Goal: Information Seeking & Learning: Check status

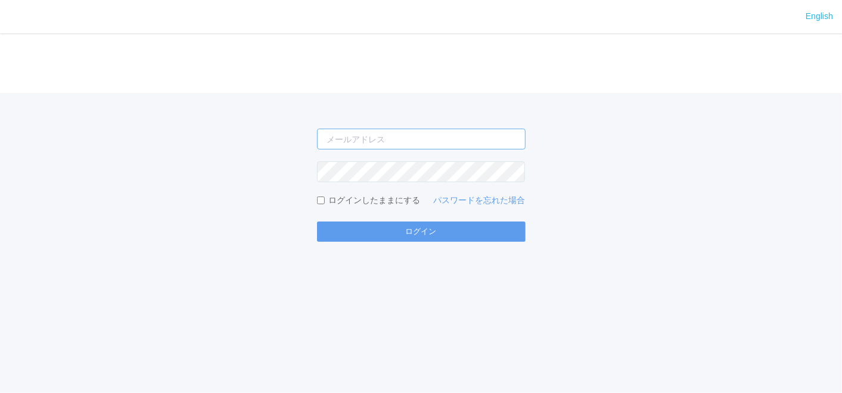
click at [382, 132] on input "email" at bounding box center [421, 139] width 209 height 21
type input "[EMAIL_ADDRESS][DOMAIN_NAME]"
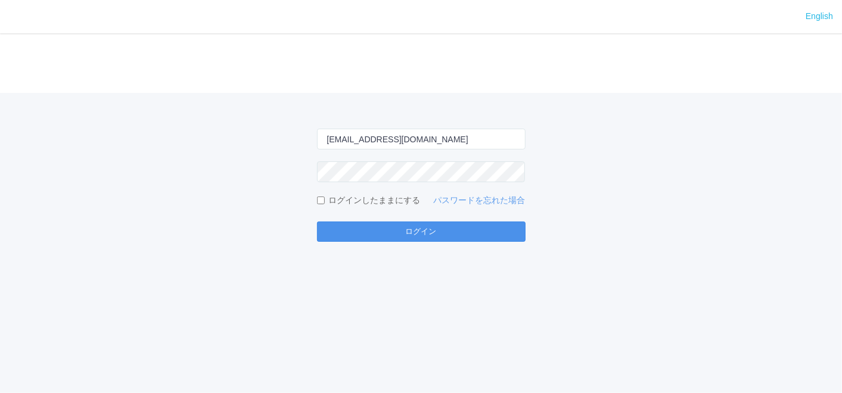
click at [419, 234] on button "ログイン" at bounding box center [421, 232] width 209 height 20
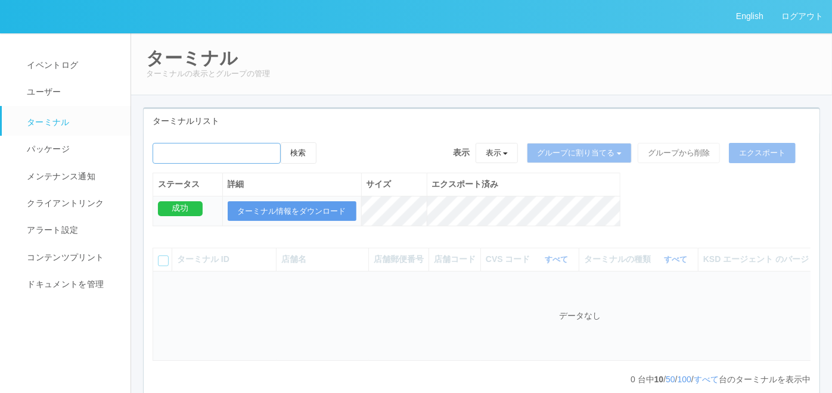
click at [263, 156] on input "emailSearch" at bounding box center [217, 153] width 128 height 21
paste input "RA68101216"
click at [297, 153] on button "検索" at bounding box center [299, 152] width 36 height 21
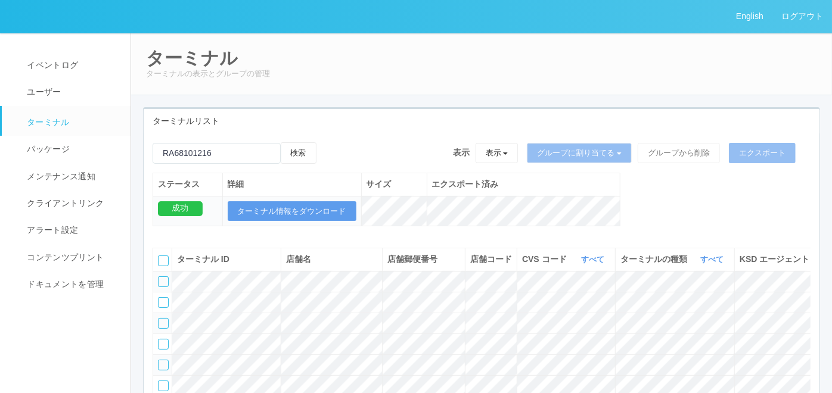
click at [229, 167] on div "検索" at bounding box center [235, 157] width 164 height 30
click at [228, 156] on input "emailSearch" at bounding box center [217, 153] width 128 height 21
paste input "399068"
click at [294, 158] on button "検索" at bounding box center [299, 152] width 36 height 21
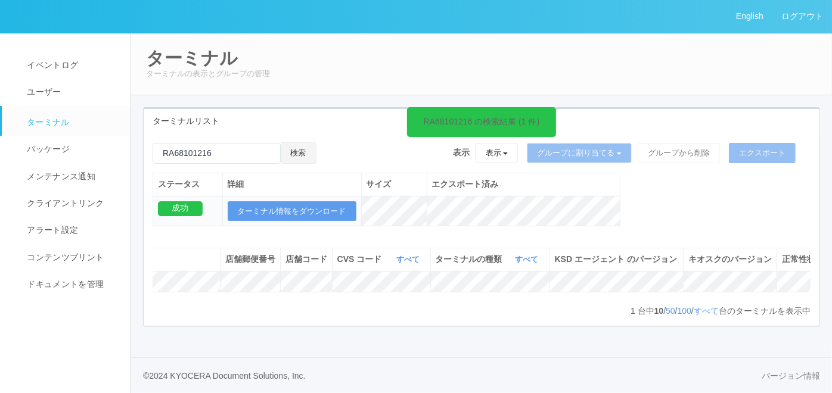
scroll to position [0, 206]
click at [790, 276] on icon at bounding box center [790, 276] width 0 height 0
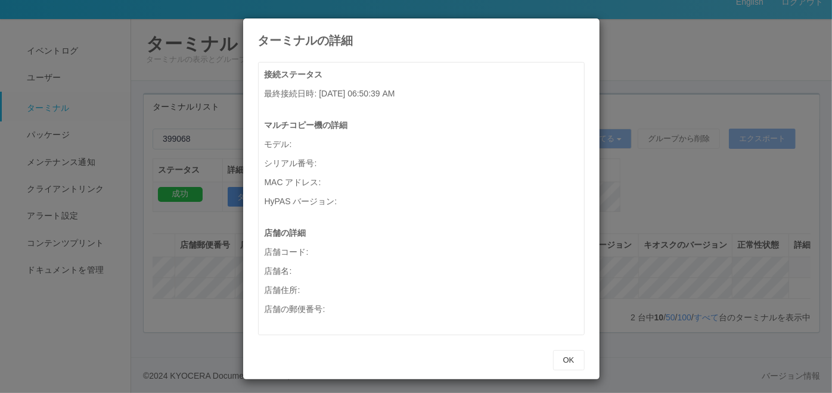
scroll to position [0, 196]
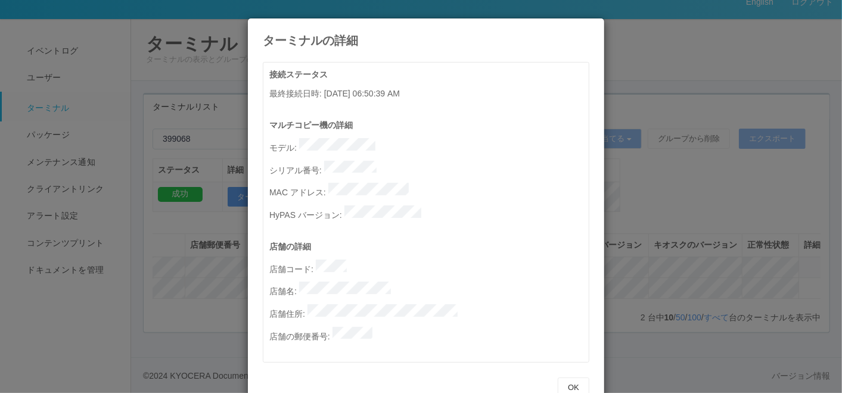
click at [589, 27] on icon at bounding box center [589, 27] width 0 height 0
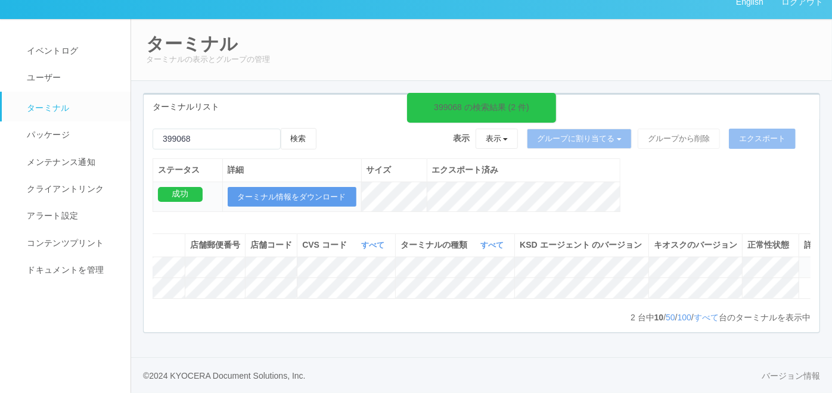
scroll to position [0, 209]
click at [791, 262] on icon at bounding box center [791, 262] width 0 height 0
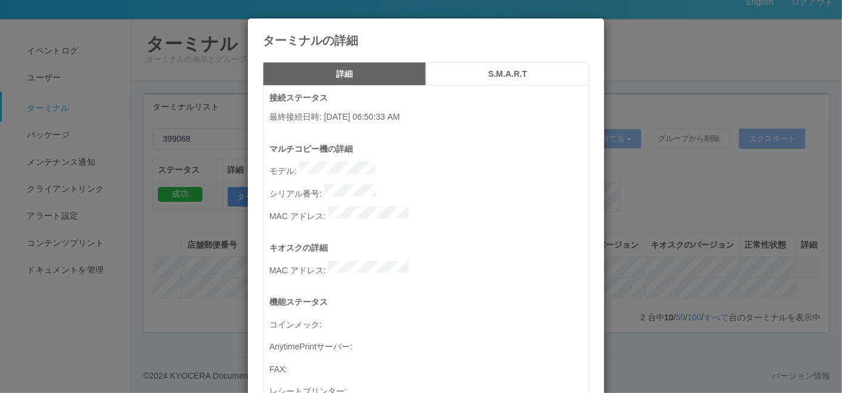
drag, startPoint x: 262, startPoint y: 114, endPoint x: 409, endPoint y: 119, distance: 147.2
copy p "最終接続日時 : [DATE] 06:50:33"
click at [573, 32] on div "ターミナルの詳細" at bounding box center [426, 32] width 356 height 29
click at [589, 27] on icon at bounding box center [589, 27] width 0 height 0
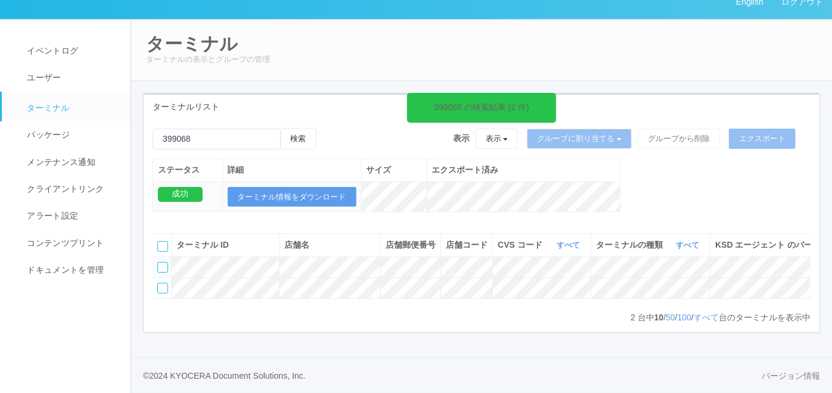
scroll to position [0, 0]
click at [225, 138] on input "emailSearch" at bounding box center [217, 139] width 128 height 21
paste input "390447"
click at [300, 131] on button "検索" at bounding box center [299, 138] width 36 height 21
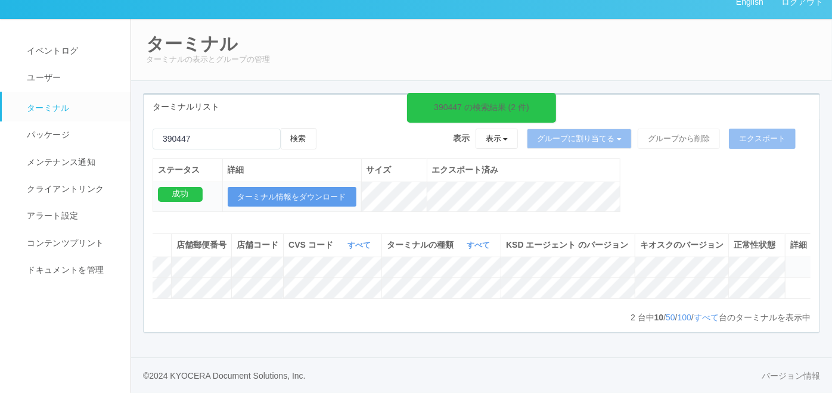
click at [790, 262] on icon at bounding box center [790, 262] width 0 height 0
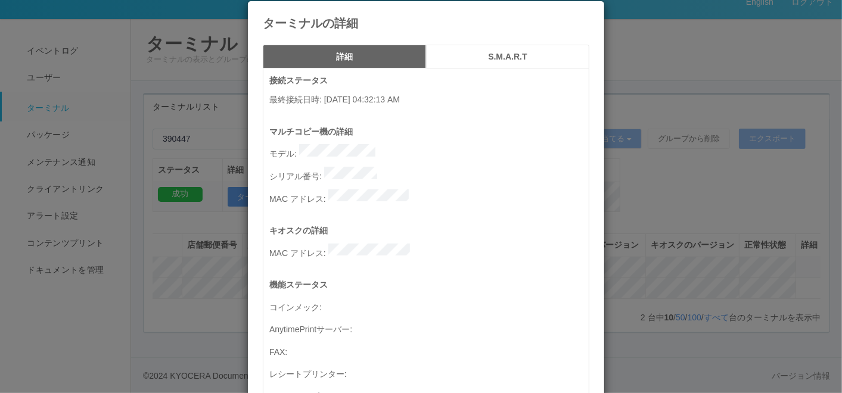
scroll to position [0, 0]
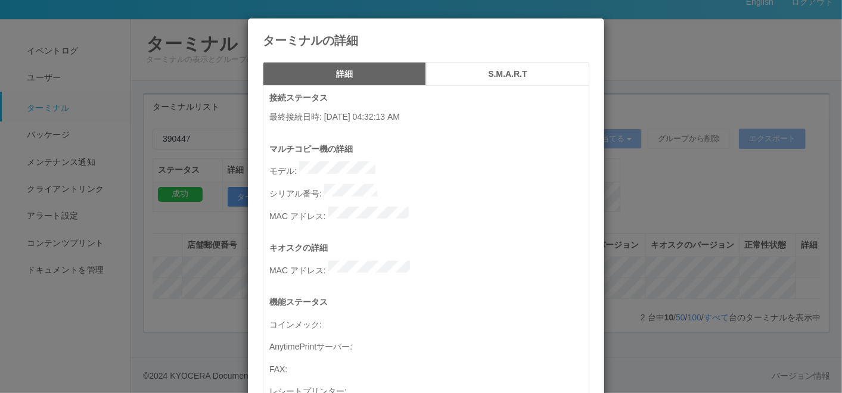
click at [589, 27] on icon at bounding box center [589, 27] width 0 height 0
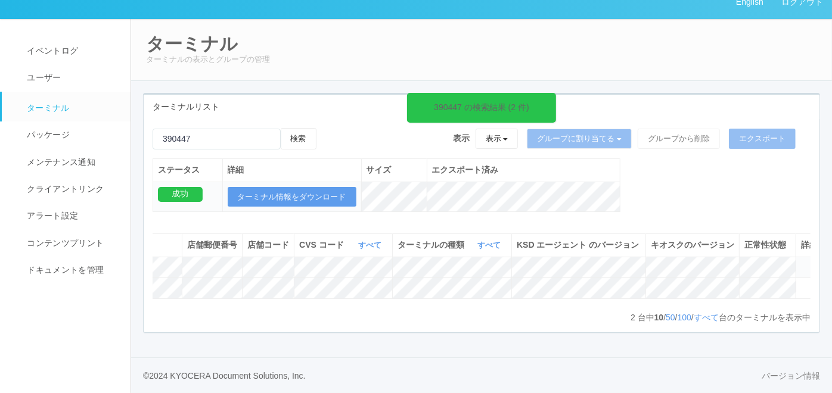
click at [801, 262] on icon at bounding box center [801, 262] width 0 height 0
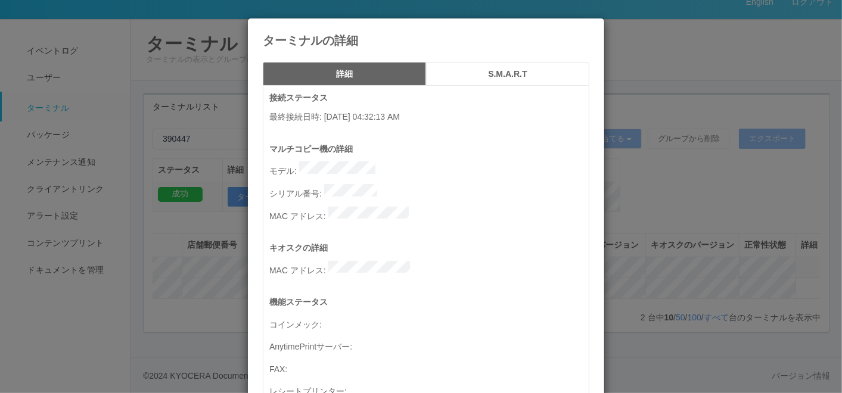
drag, startPoint x: 264, startPoint y: 117, endPoint x: 411, endPoint y: 116, distance: 146.6
click at [411, 116] on p "最終接続日時 : [DATE] 04:32:13 AM" at bounding box center [428, 117] width 319 height 13
copy p "最終接続日時 : [DATE] 04:32:13"
click at [589, 27] on icon at bounding box center [589, 27] width 0 height 0
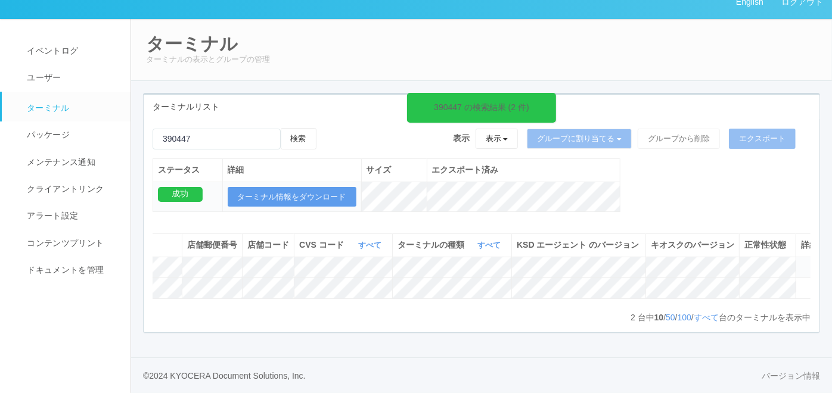
click at [161, 346] on div "ターミナルリスト 390447 の検索結果 (2 件) 検索 表示 表示 すべてのターミナル 未割り当てのターミナル グループを追加 グループ名を編集 アーカ…" at bounding box center [481, 219] width 695 height 253
click at [801, 262] on icon at bounding box center [801, 262] width 0 height 0
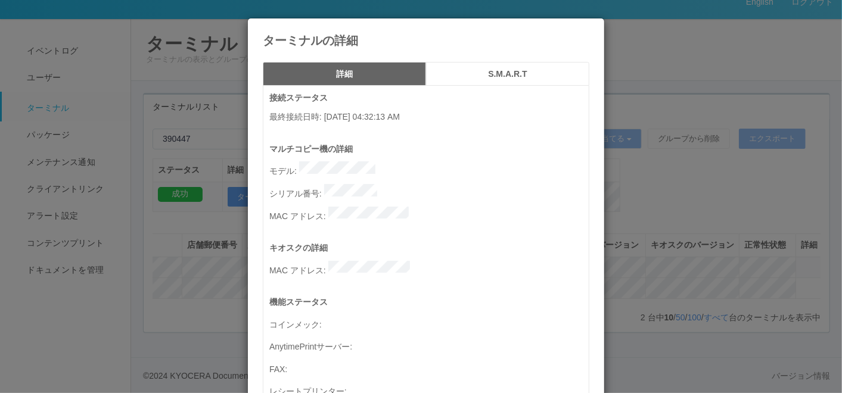
drag, startPoint x: 265, startPoint y: 114, endPoint x: 409, endPoint y: 116, distance: 144.2
click at [409, 116] on p "最終接続日時 : [DATE] 04:32:13 AM" at bounding box center [428, 117] width 319 height 13
copy p "最終接続日時 : [DATE] 04:32:13"
click at [206, 337] on div "ターミナルの詳細 詳細 S.M.A.R.T 接続ステータス 最終接続日時 : [DATE] 04:32:13 AM マルチコピー機の詳細 モデル : シリアル…" at bounding box center [421, 196] width 842 height 393
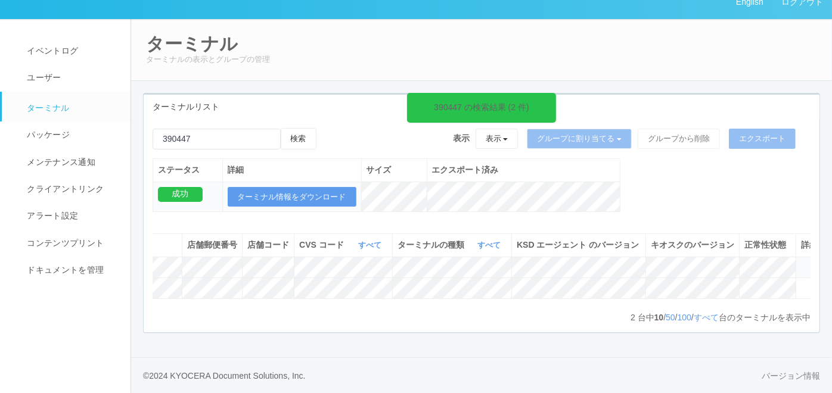
click at [160, 332] on div "390447 の検索結果 (2 件) 検索 表示 表示 すべてのターミナル 未割り当てのターミナル グループを追加 グループ名を編集 アーカイブ済みのターミナ…" at bounding box center [482, 225] width 676 height 213
click at [801, 283] on icon at bounding box center [801, 283] width 0 height 0
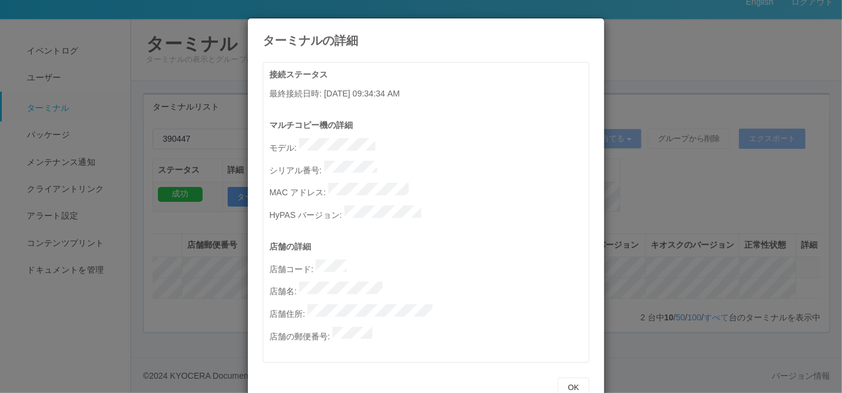
click at [589, 27] on icon at bounding box center [589, 27] width 0 height 0
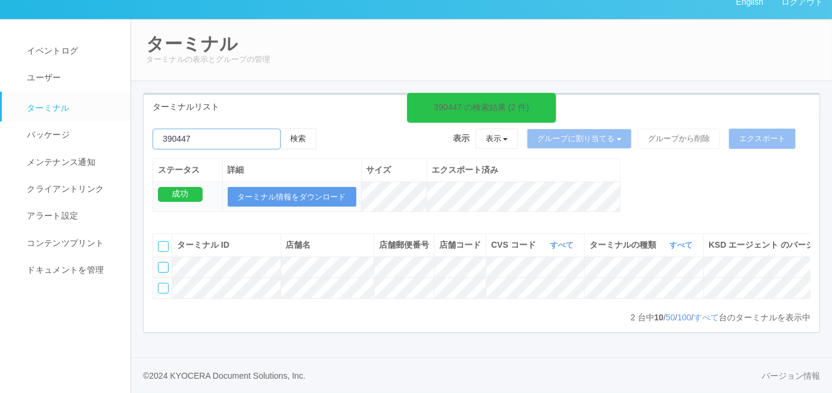
click at [195, 136] on input "emailSearch" at bounding box center [217, 139] width 128 height 21
paste input "390520"
click at [297, 130] on button "検索" at bounding box center [299, 138] width 36 height 21
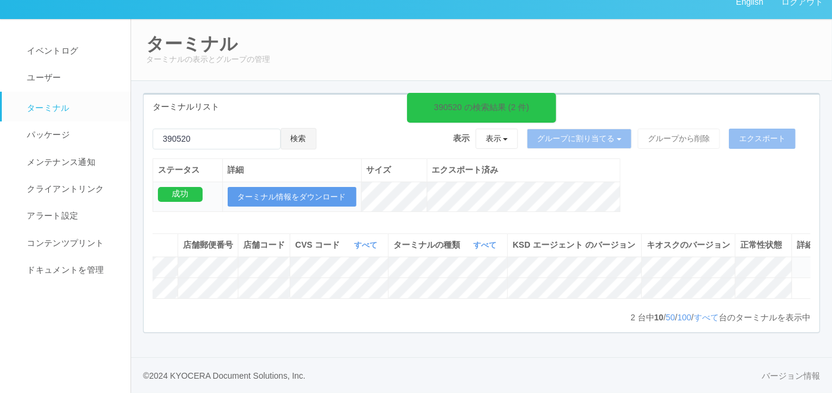
scroll to position [0, 201]
click at [790, 262] on icon at bounding box center [790, 262] width 0 height 0
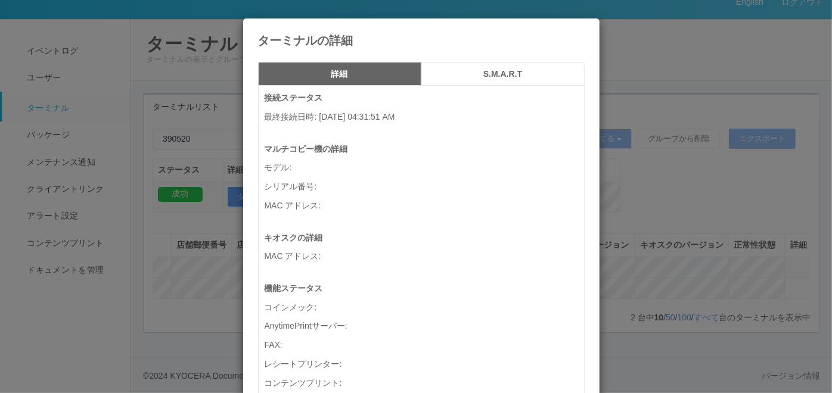
scroll to position [0, 191]
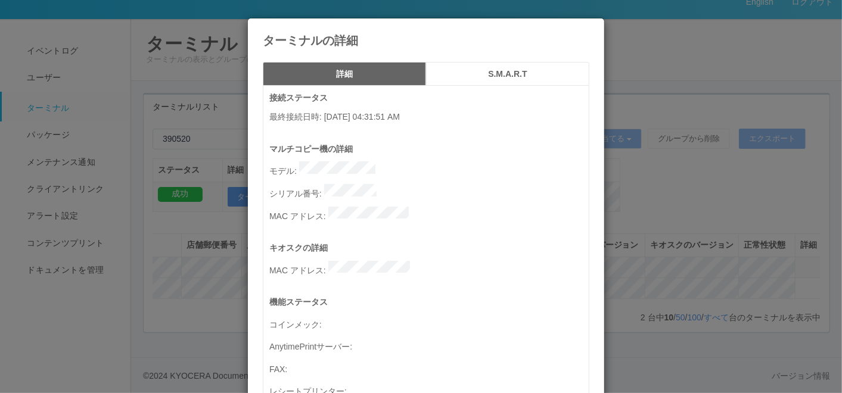
click at [589, 27] on icon at bounding box center [589, 27] width 0 height 0
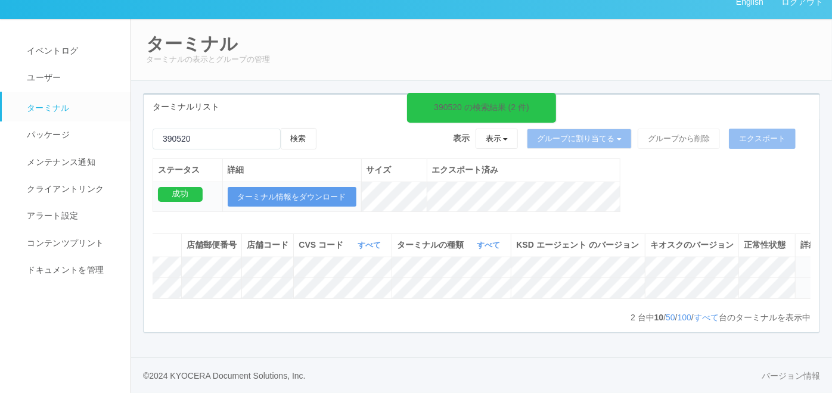
click at [800, 283] on icon at bounding box center [800, 283] width 0 height 0
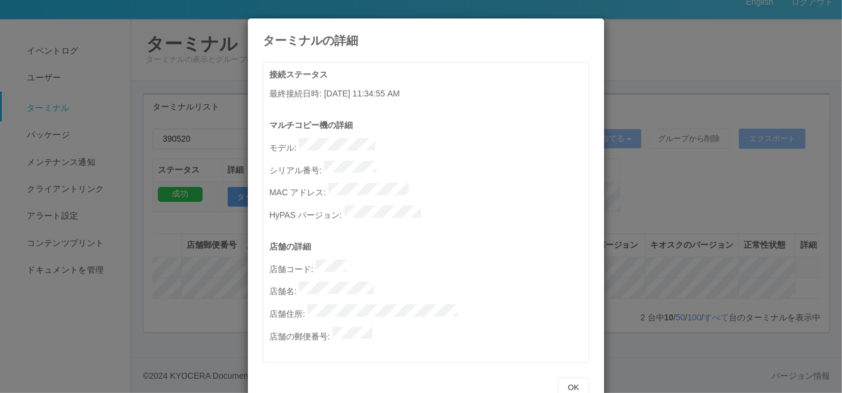
click at [589, 27] on icon at bounding box center [589, 27] width 0 height 0
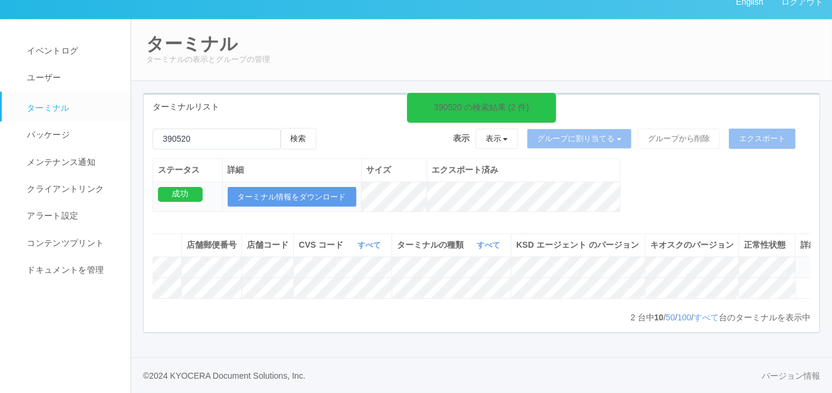
click at [220, 324] on div "2 台中 10 / 50 / 100 / すべて 台のターミナルを表示中 « ‹ 1 › »" at bounding box center [482, 318] width 658 height 12
click at [810, 275] on div "ターミナル ID 店舗名 店舗郵便番号 店舗コード CVS コード すべて 表示 すべて 300024 300036 300037 300034 300033…" at bounding box center [482, 274] width 676 height 98
click at [800, 262] on icon at bounding box center [800, 262] width 0 height 0
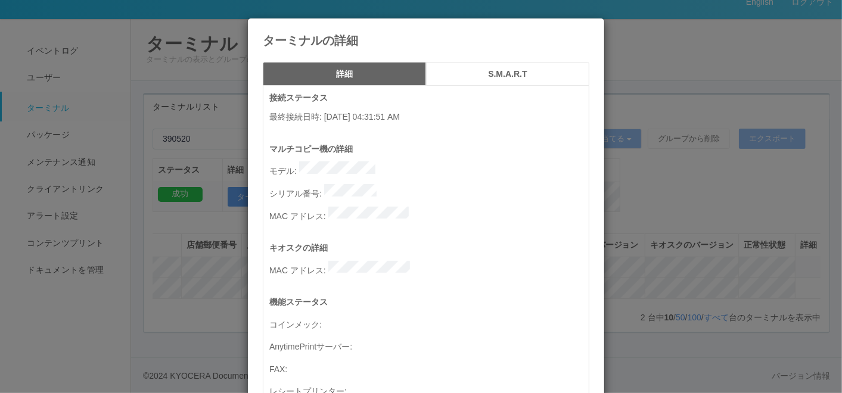
drag, startPoint x: 265, startPoint y: 117, endPoint x: 410, endPoint y: 117, distance: 144.8
click at [410, 117] on p "最終接続日時 : [DATE] 04:31:51 AM" at bounding box center [428, 117] width 319 height 13
copy p "最終接続日時 : [DATE] 04:31:51"
click at [589, 27] on icon at bounding box center [589, 27] width 0 height 0
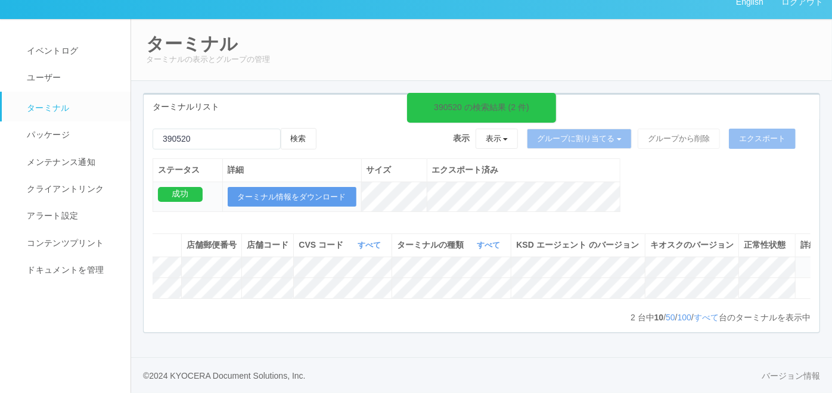
click at [216, 324] on div "2 台中 10 / 50 / 100 / すべて 台のターミナルを表示中 « ‹ 1 › »" at bounding box center [482, 318] width 658 height 12
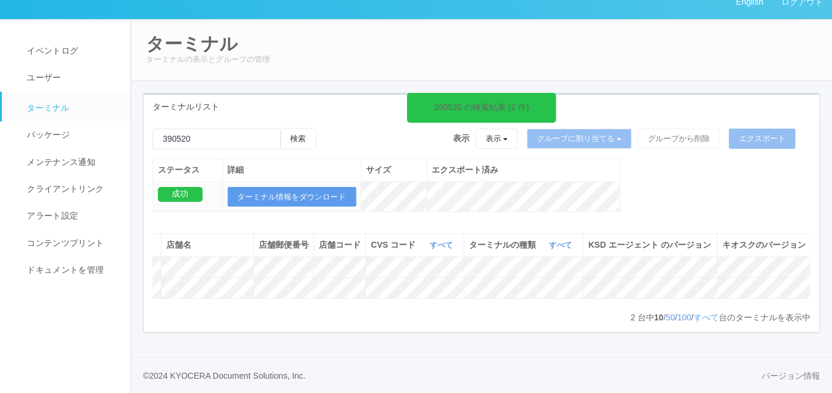
scroll to position [0, 119]
click at [213, 137] on input "emailSearch" at bounding box center [217, 139] width 128 height 21
paste input "392024"
click at [312, 136] on button "検索" at bounding box center [299, 138] width 36 height 21
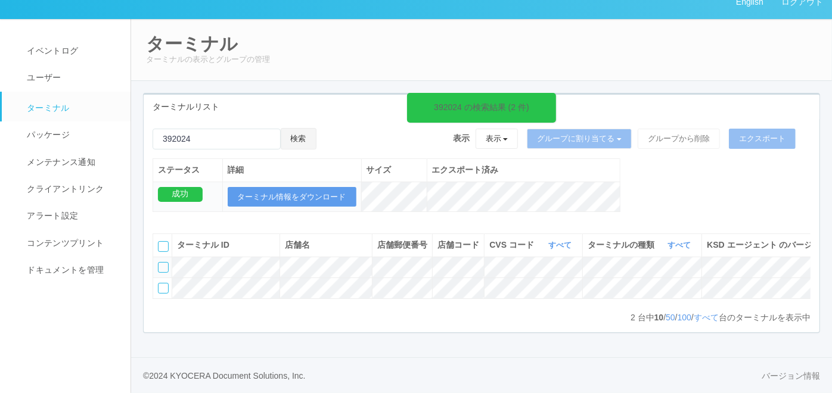
scroll to position [0, 201]
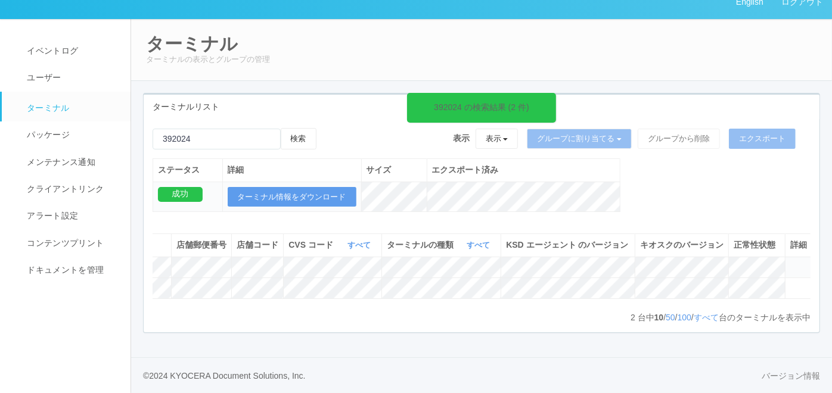
click at [790, 262] on icon at bounding box center [790, 262] width 0 height 0
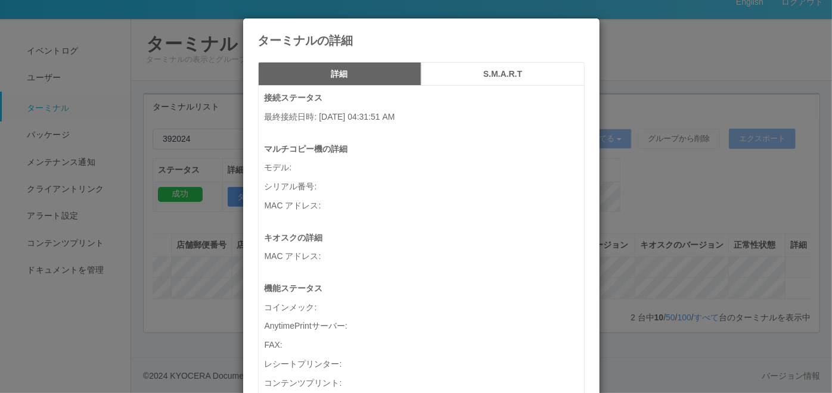
scroll to position [0, 191]
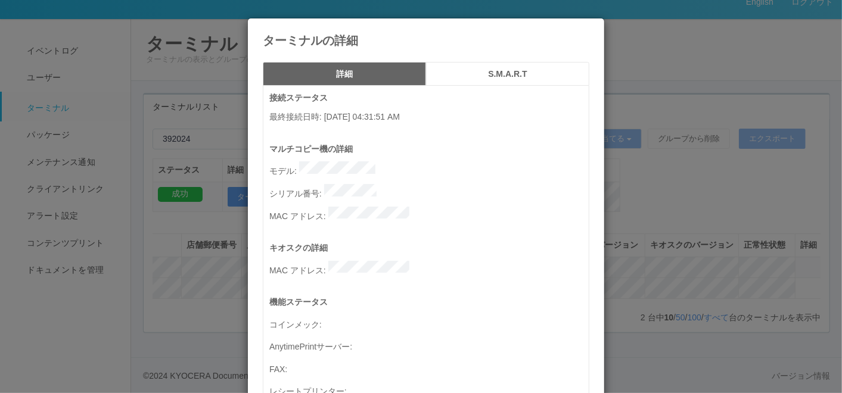
click at [182, 276] on div "ターミナルの詳細 詳細 S.M.A.R.T 接続ステータス 最終接続日時 : [DATE] 04:31:51 AM マルチコピー機の詳細 モデル : シリアル…" at bounding box center [421, 196] width 842 height 393
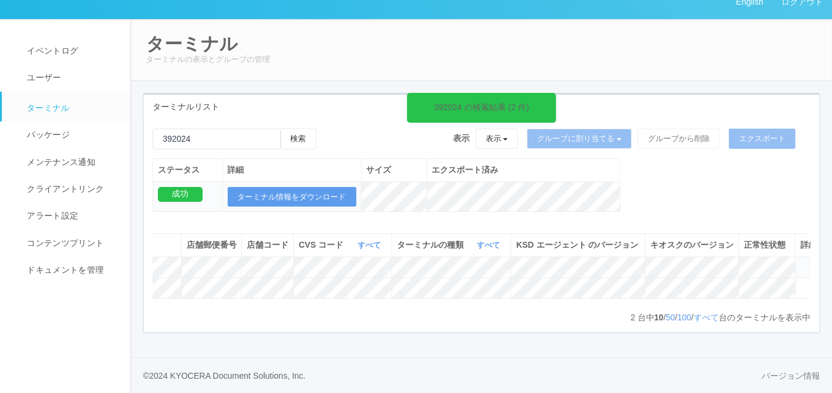
click at [800, 262] on icon at bounding box center [800, 262] width 0 height 0
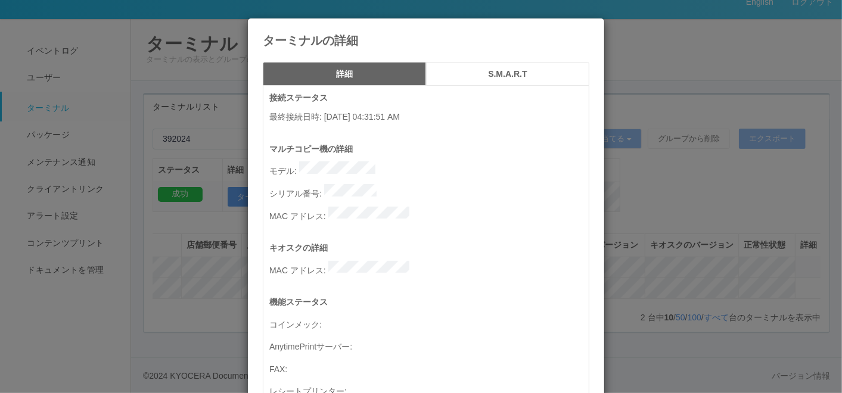
drag, startPoint x: 265, startPoint y: 114, endPoint x: 410, endPoint y: 122, distance: 145.0
click at [410, 122] on p "最終接続日時 : [DATE] 04:31:51 AM" at bounding box center [428, 117] width 319 height 13
copy p "最終接続日時 : [DATE] 04:31:51"
click at [589, 27] on icon at bounding box center [589, 27] width 0 height 0
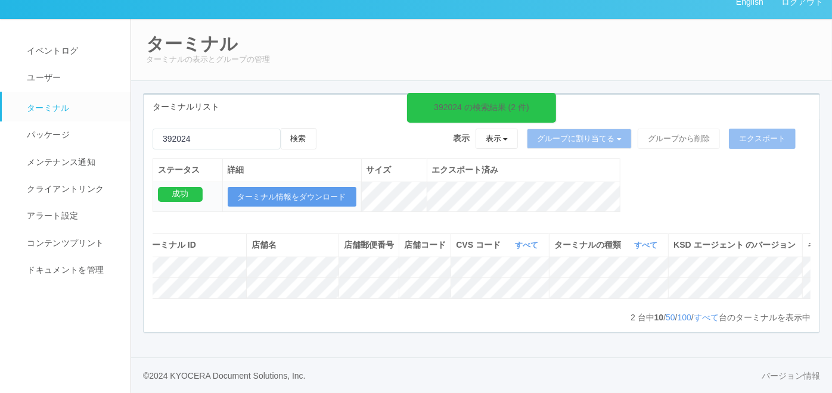
scroll to position [0, 0]
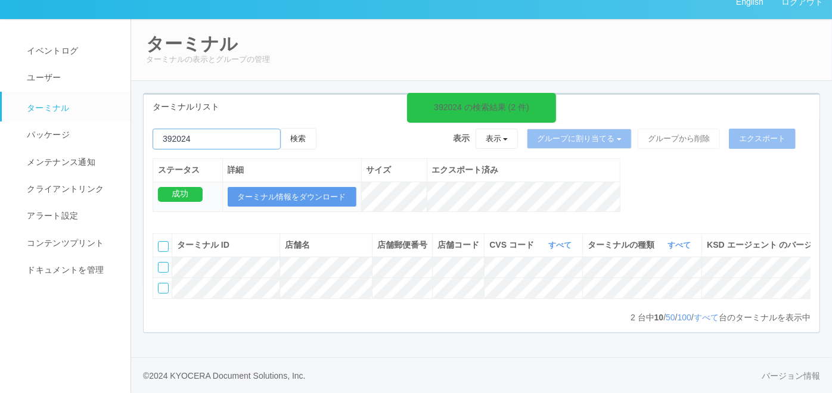
click at [253, 138] on input "emailSearch" at bounding box center [217, 139] width 128 height 21
paste input "395043"
click at [307, 134] on button "検索" at bounding box center [299, 138] width 36 height 21
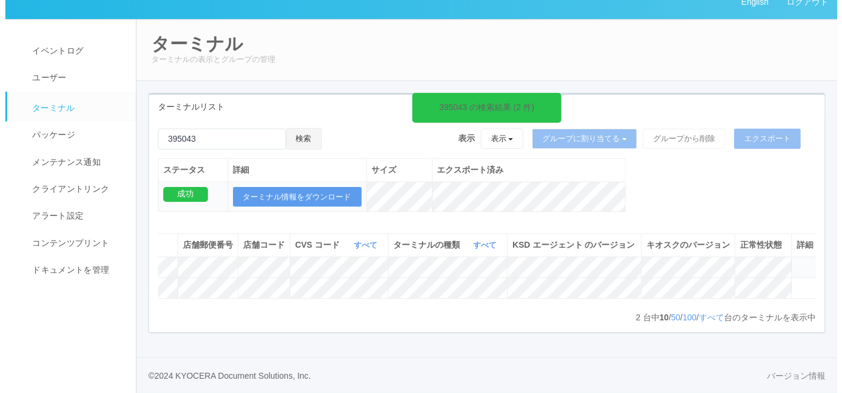
scroll to position [0, 217]
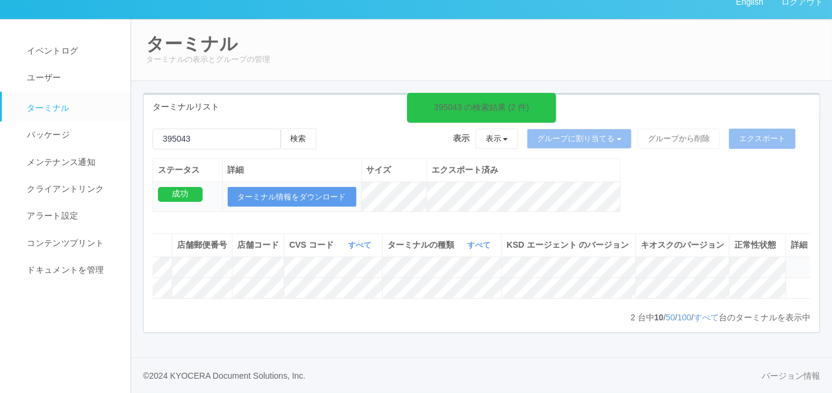
click at [791, 262] on icon at bounding box center [791, 262] width 0 height 0
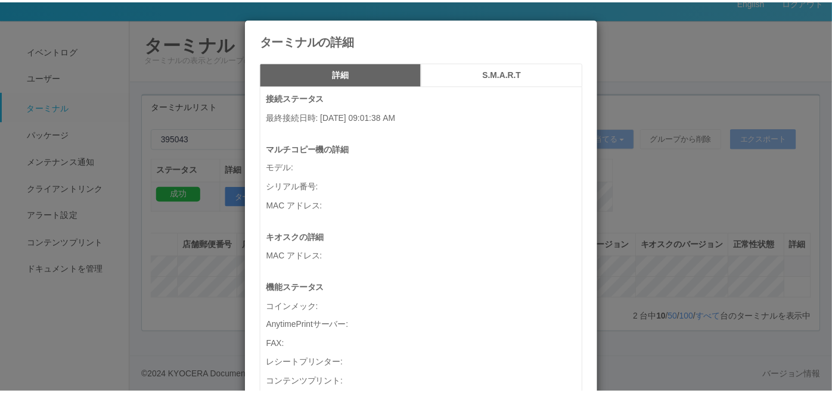
scroll to position [0, 207]
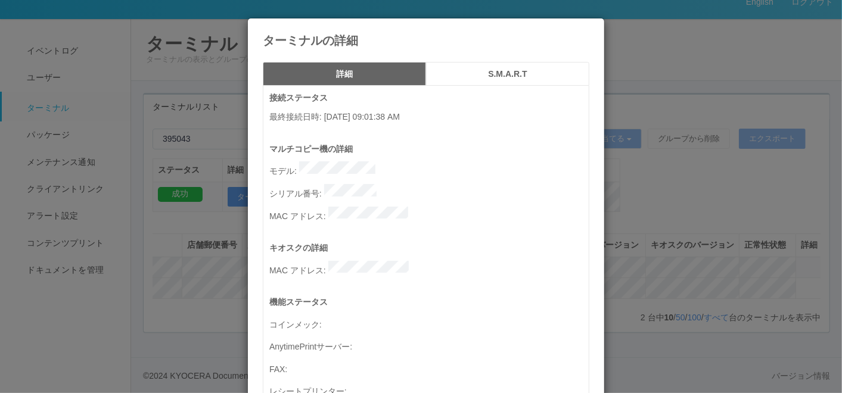
drag, startPoint x: 263, startPoint y: 116, endPoint x: 410, endPoint y: 117, distance: 146.6
click at [410, 117] on p "最終接続日時 : [DATE] 09:01:38 AM" at bounding box center [428, 117] width 319 height 13
copy p "最終接続日時 : [DATE] 09:01:38"
click at [589, 27] on icon at bounding box center [589, 27] width 0 height 0
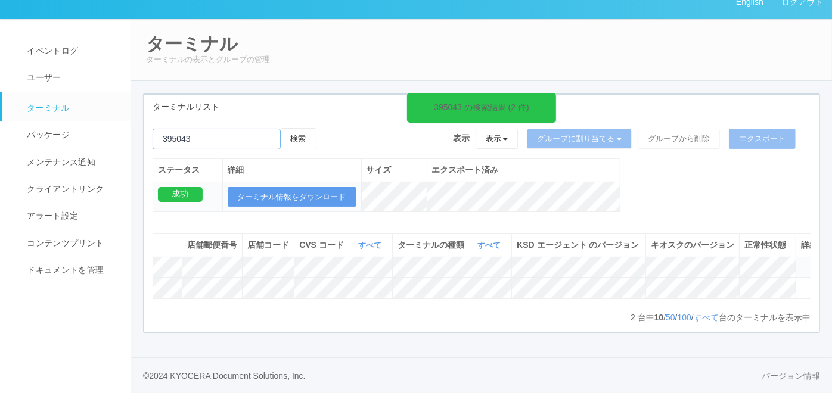
click at [244, 139] on input "emailSearch" at bounding box center [217, 139] width 128 height 21
paste input "399036"
click at [307, 141] on button "検索" at bounding box center [299, 138] width 36 height 21
click at [310, 132] on button "検索" at bounding box center [299, 138] width 36 height 21
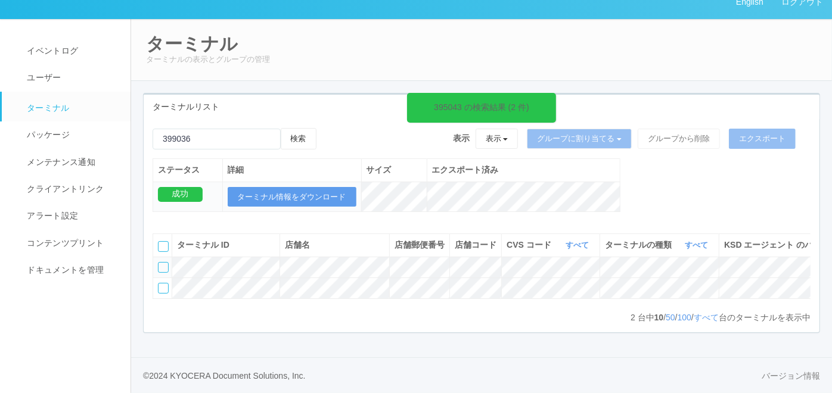
scroll to position [0, 217]
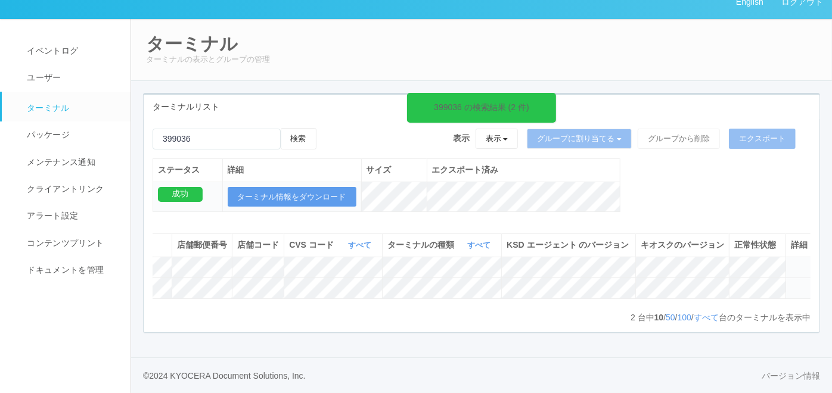
click at [791, 283] on icon at bounding box center [791, 283] width 0 height 0
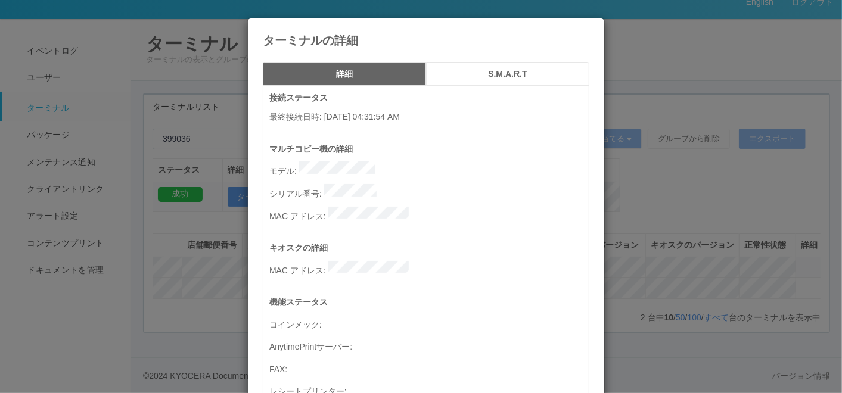
drag, startPoint x: 265, startPoint y: 115, endPoint x: 408, endPoint y: 114, distance: 143.6
click at [408, 114] on p "最終接続日時 : [DATE] 04:31:54 AM" at bounding box center [428, 117] width 319 height 13
copy p "最終接続日時 : [DATE] 04:31:54"
click at [589, 27] on icon at bounding box center [589, 27] width 0 height 0
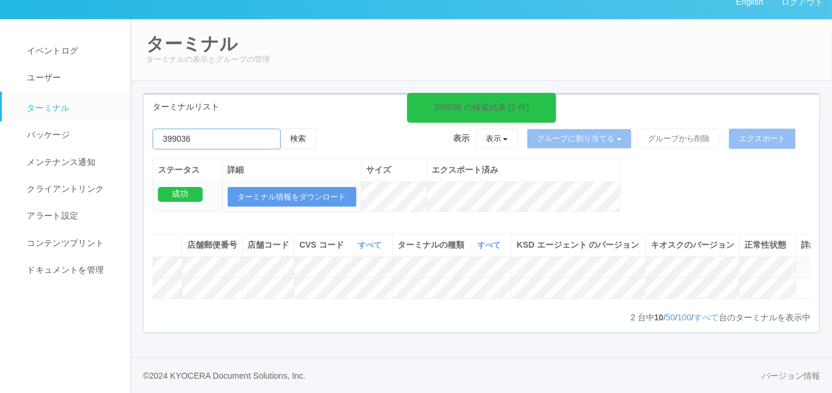
click at [222, 136] on input "emailSearch" at bounding box center [217, 139] width 128 height 21
paste input "390447"
click at [298, 136] on button "検索" at bounding box center [299, 138] width 36 height 21
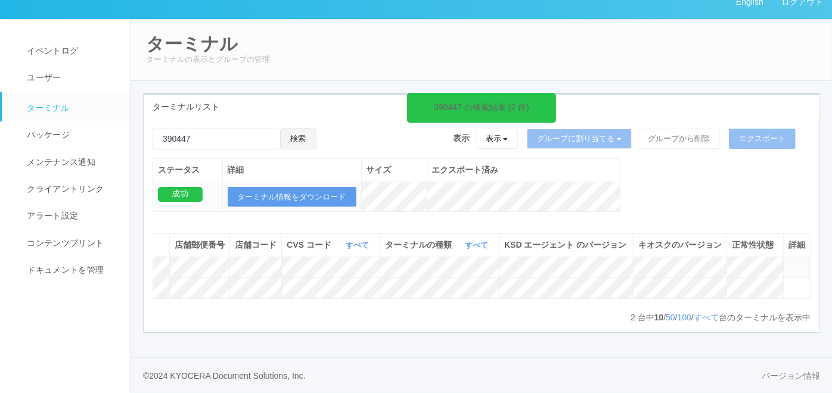
scroll to position [0, 203]
drag, startPoint x: 253, startPoint y: 134, endPoint x: 74, endPoint y: 93, distance: 183.4
click at [74, 93] on div "English ログアウト イベントログ ユーザー ターミナル パッケージ メンテナンス通知 クライアントリンク アラート設定 コンテンツプリント ドキュメン…" at bounding box center [416, 190] width 832 height 408
paste input "395025"
click at [297, 136] on button "検索" at bounding box center [299, 138] width 36 height 21
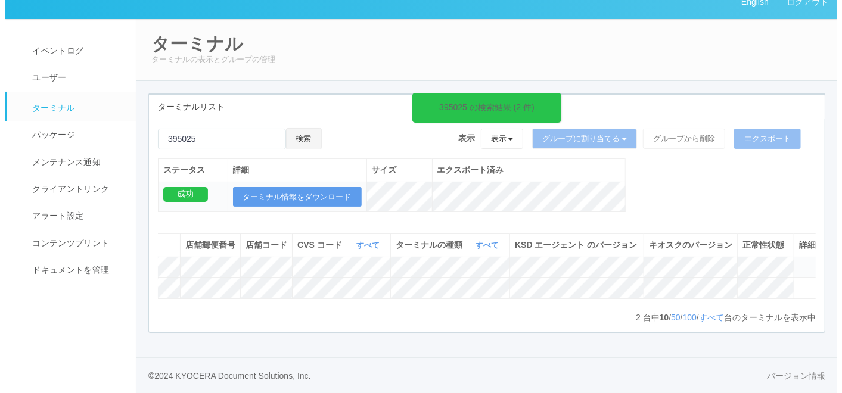
scroll to position [0, 202]
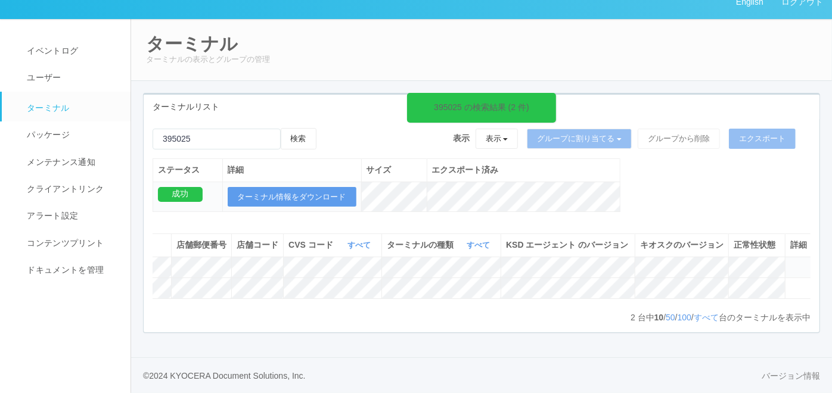
click at [790, 262] on icon at bounding box center [790, 262] width 0 height 0
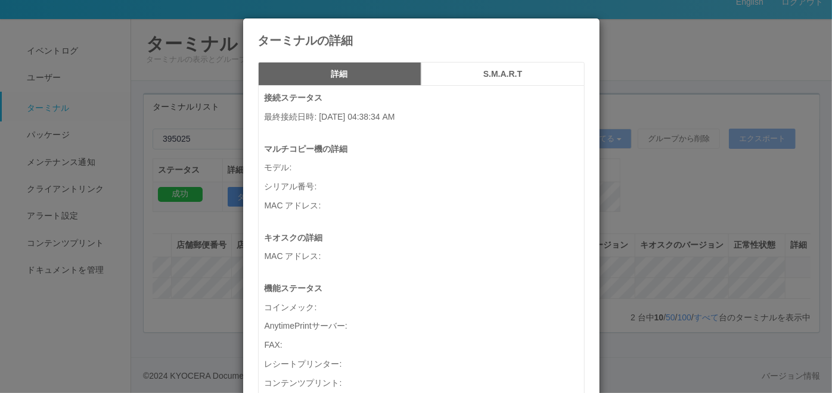
scroll to position [0, 192]
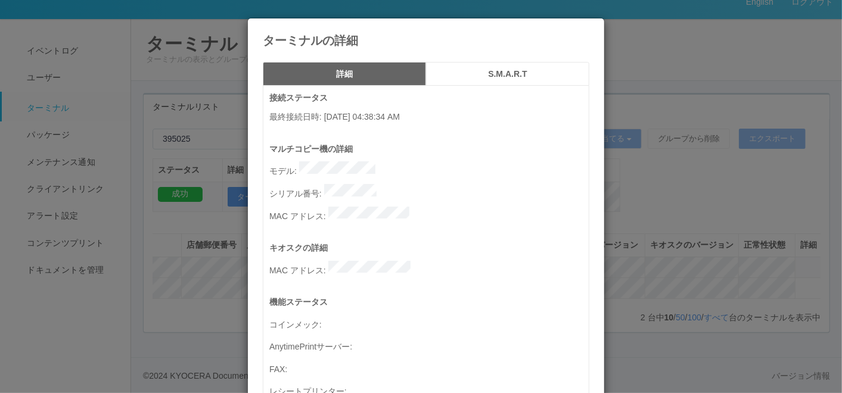
drag, startPoint x: 265, startPoint y: 116, endPoint x: 410, endPoint y: 110, distance: 144.9
click at [410, 110] on div "接続ステータス 最終接続日時 : [DATE] 04:38:34 AM" at bounding box center [428, 117] width 319 height 51
copy p "最終接続日時 : [DATE] 04:38:34"
click at [589, 27] on icon at bounding box center [589, 27] width 0 height 0
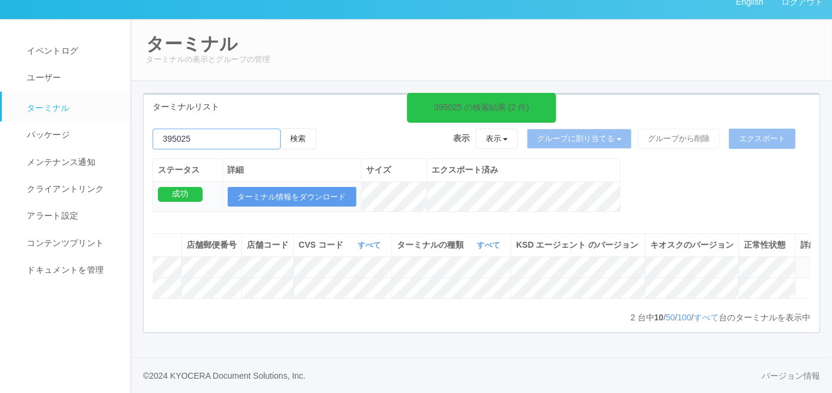
click at [219, 132] on input "emailSearch" at bounding box center [217, 139] width 128 height 21
paste input "395060"
type input "395060"
click at [300, 128] on button "検索" at bounding box center [299, 138] width 36 height 21
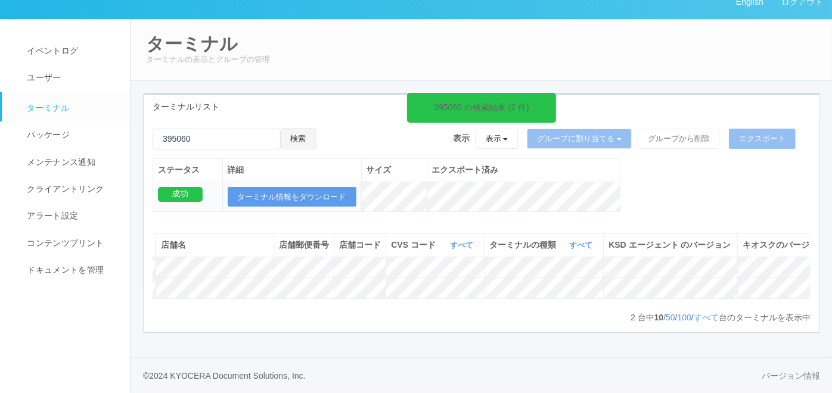
scroll to position [0, 124]
click at [174, 333] on div "ターミナルリスト 395060 の検索結果 (2 件) 検索 表示 表示 すべてのターミナル 未割り当てのターミナル グループを追加 グループ名を編集 アーカ…" at bounding box center [481, 213] width 677 height 240
click at [186, 357] on div "ターミナル ターミナルの表示とグループの管理 ターミナルリスト 395060 の検索結果 (2 件) 検索 表示 表示 すべてのターミナル 未割り当てのターミ…" at bounding box center [481, 187] width 701 height 339
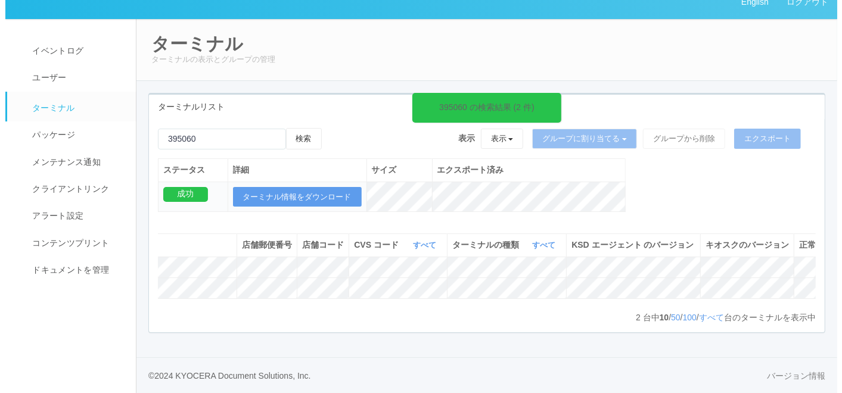
scroll to position [0, 227]
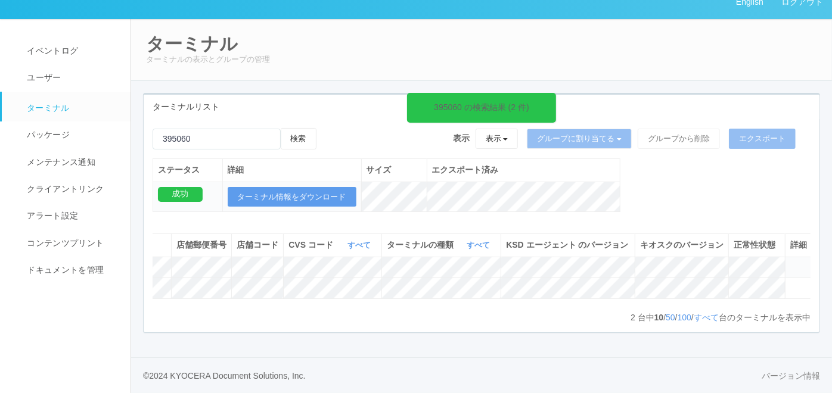
click at [790, 262] on icon at bounding box center [790, 262] width 0 height 0
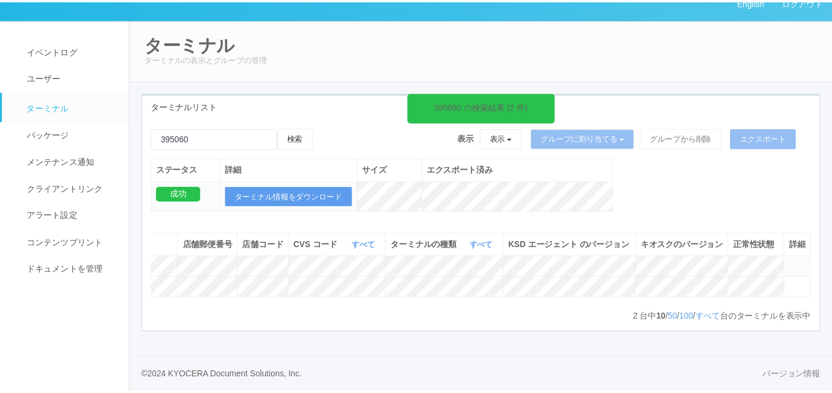
scroll to position [0, 217]
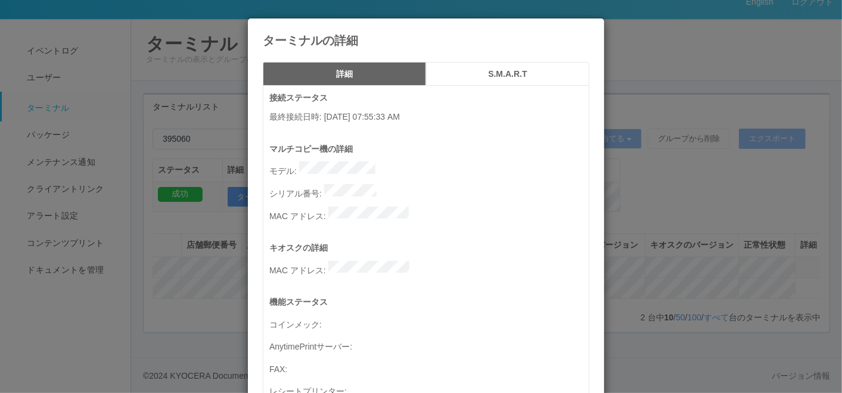
drag, startPoint x: 265, startPoint y: 113, endPoint x: 408, endPoint y: 116, distance: 143.0
click at [408, 116] on p "最終接続日時 : [DATE] 07:55:33 AM" at bounding box center [428, 117] width 319 height 13
copy p "最終接続日時 : [DATE] 07:55:33"
click at [589, 27] on icon at bounding box center [589, 27] width 0 height 0
